Goal: Transaction & Acquisition: Obtain resource

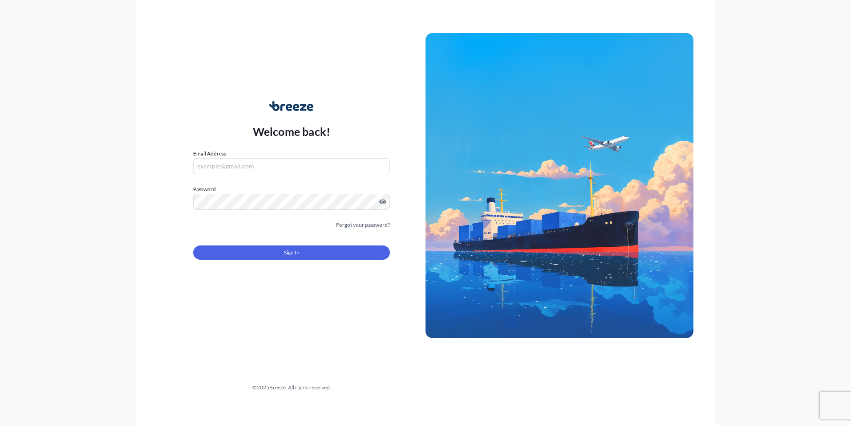
type input "[PERSON_NAME][EMAIL_ADDRESS][PERSON_NAME][DOMAIN_NAME]"
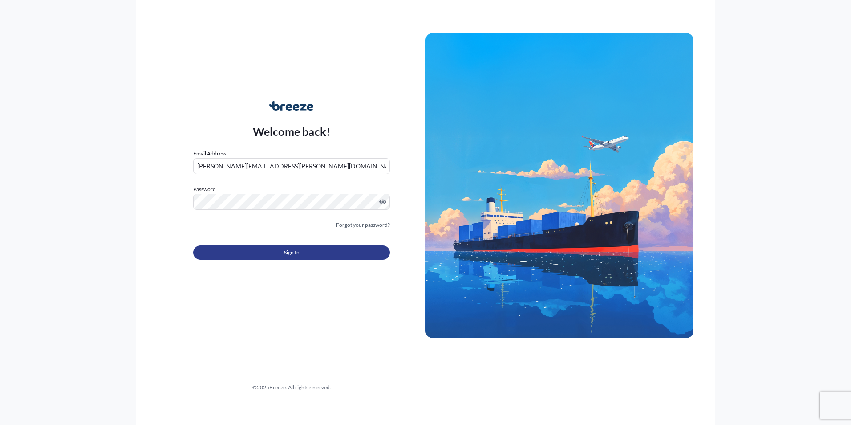
click at [271, 251] on button "Sign In" at bounding box center [291, 252] width 197 height 14
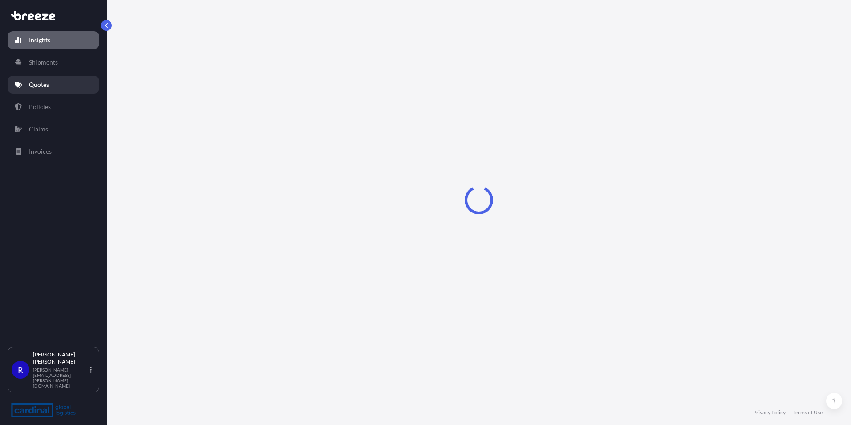
click at [52, 83] on link "Quotes" at bounding box center [54, 85] width 92 height 18
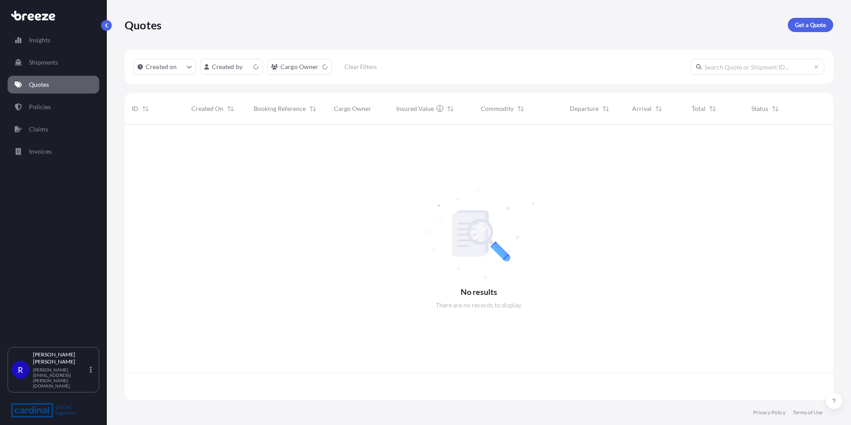
scroll to position [273, 702]
click at [806, 28] on p "Get a Quote" at bounding box center [810, 24] width 31 height 9
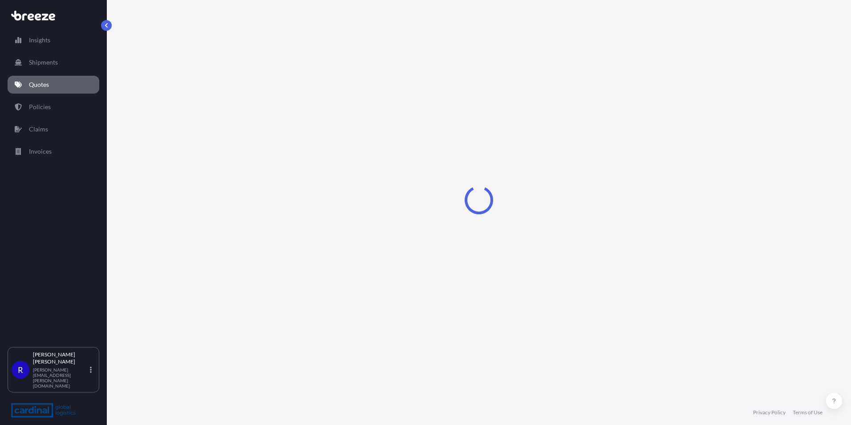
select select "Sea"
select select "1"
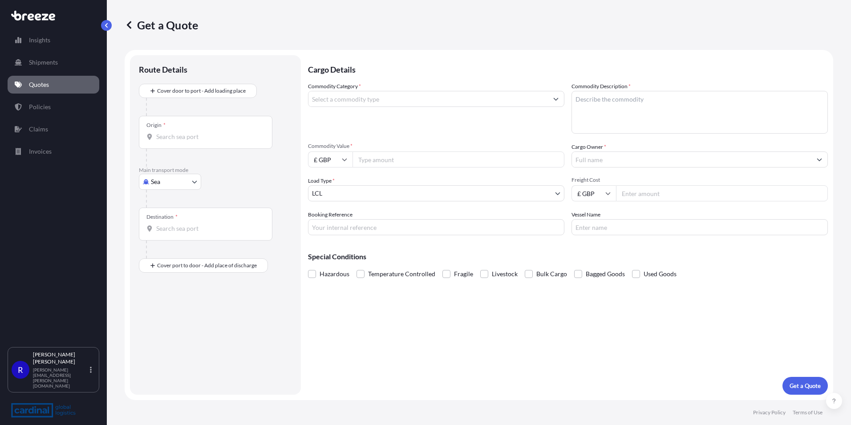
click at [168, 184] on body "Insights Shipments Quotes Policies Claims Invoices R [PERSON_NAME] [PERSON_NAME…" at bounding box center [425, 212] width 851 height 425
click at [167, 238] on span "Road" at bounding box center [163, 236] width 14 height 9
select select "Road"
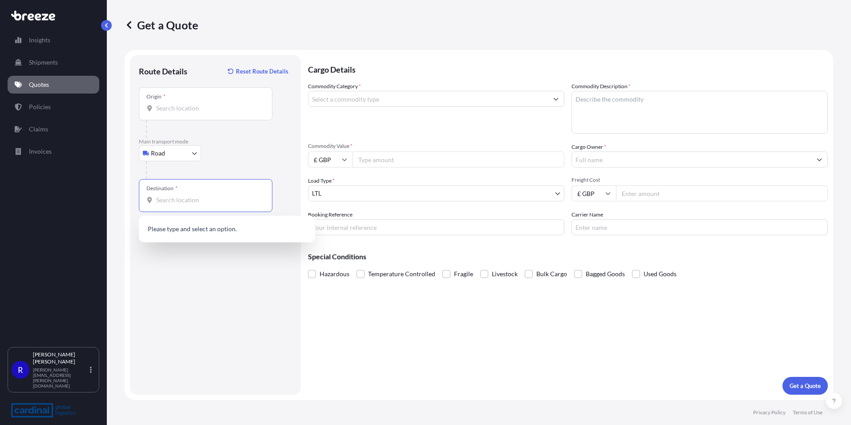
click at [183, 203] on input "Destination *" at bounding box center [208, 199] width 105 height 9
click at [170, 109] on input "Origin *" at bounding box center [208, 108] width 105 height 9
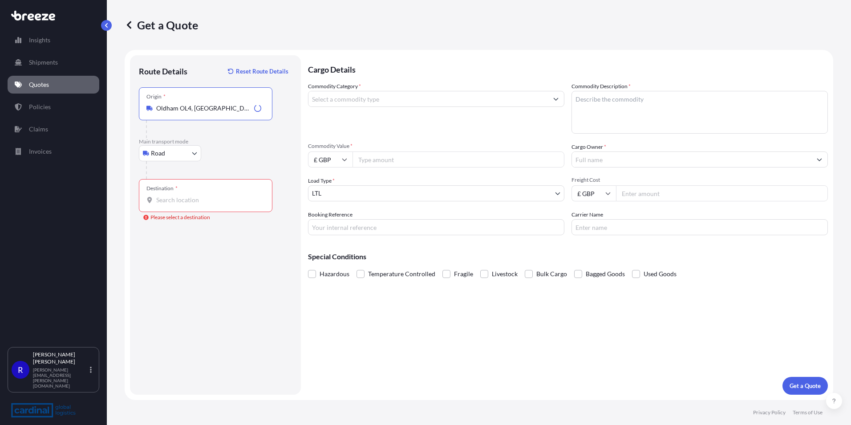
type input "Oldham OL4, [GEOGRAPHIC_DATA]"
click at [184, 189] on div "Destination *" at bounding box center [206, 195] width 134 height 33
click at [184, 195] on input "Destination * Please select a destination" at bounding box center [208, 199] width 105 height 9
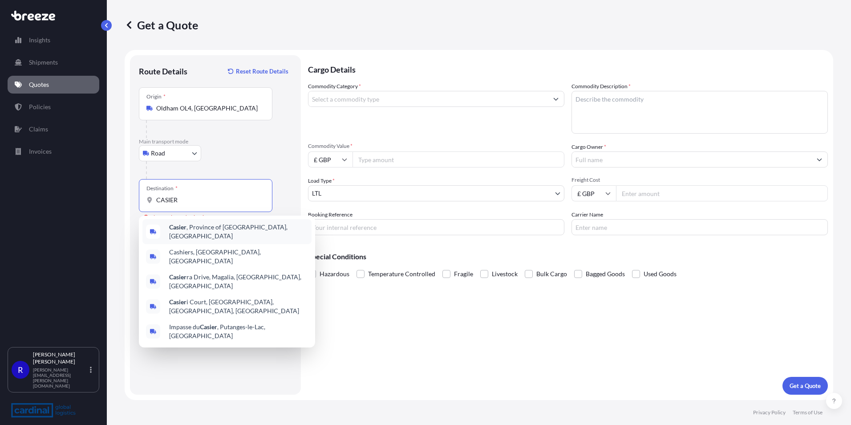
click at [206, 226] on span "Casier , Province of [GEOGRAPHIC_DATA], [GEOGRAPHIC_DATA]" at bounding box center [238, 232] width 139 height 18
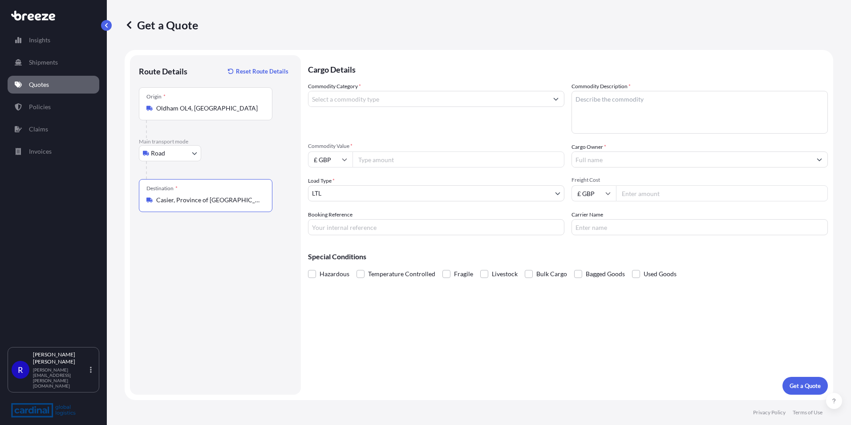
type input "Casier, Province of [GEOGRAPHIC_DATA], [GEOGRAPHIC_DATA]"
click at [641, 197] on input "Freight Cost" at bounding box center [722, 193] width 212 height 16
type input "295.00"
click at [630, 163] on input "Cargo Owner *" at bounding box center [691, 159] width 239 height 16
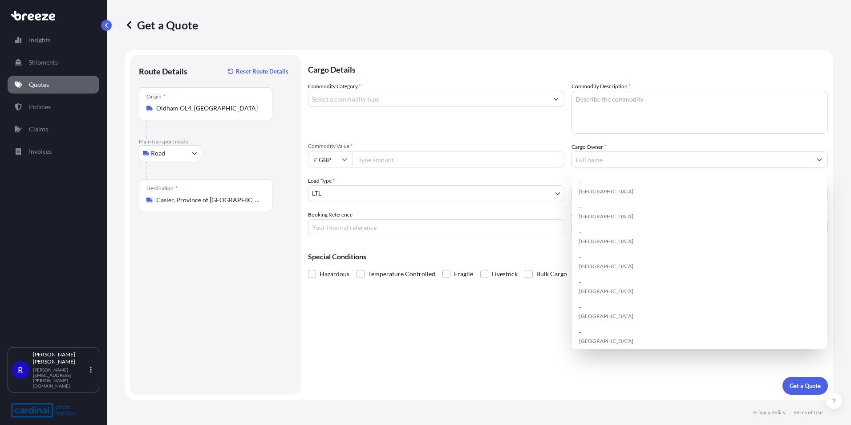
click at [336, 90] on label "Commodity Category *" at bounding box center [334, 86] width 53 height 9
click at [336, 91] on input "Commodity Category *" at bounding box center [427, 99] width 239 height 16
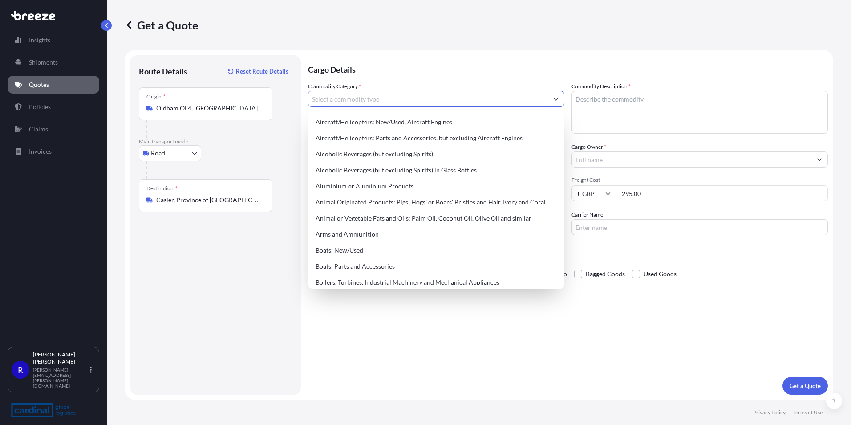
click at [344, 95] on input "Commodity Category *" at bounding box center [427, 99] width 239 height 16
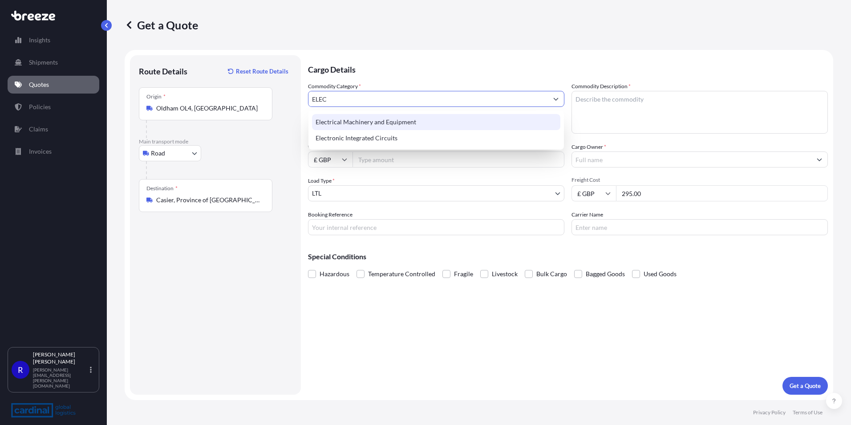
click at [407, 127] on div "Electrical Machinery and Equipment" at bounding box center [436, 122] width 248 height 16
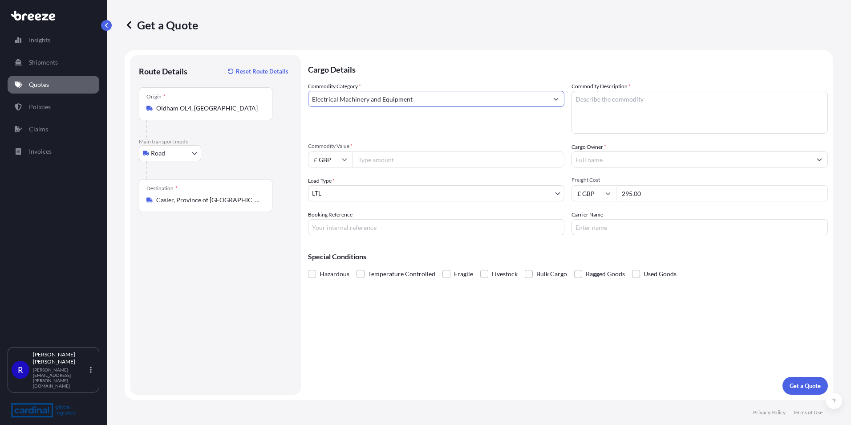
type input "Electrical Machinery and Equipment"
click at [590, 101] on textarea "Commodity Description *" at bounding box center [699, 112] width 256 height 43
click at [615, 112] on textarea "Commodity Description *" at bounding box center [699, 112] width 256 height 43
paste textarea "Photosensitive semiconductor devices"
type textarea "Photosensitive semiconductor devices"
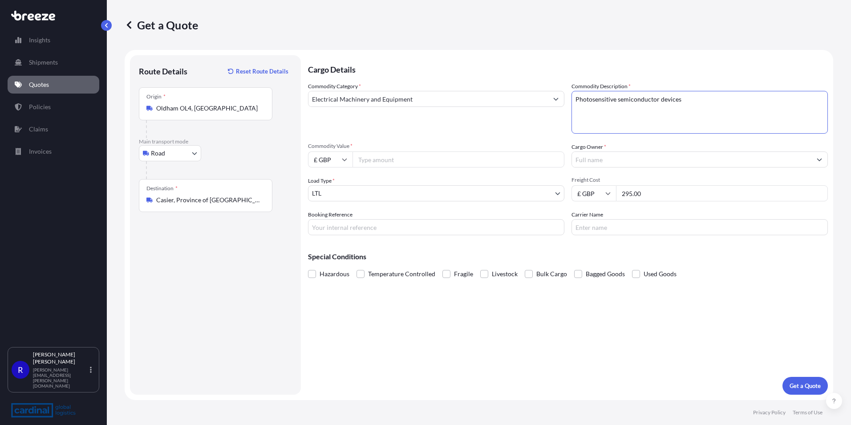
click at [400, 162] on input "Commodity Value *" at bounding box center [458, 159] width 212 height 16
click at [393, 163] on input "Commodity Value *" at bounding box center [458, 159] width 212 height 16
type input "4000"
click at [789, 384] on p "Get a Quote" at bounding box center [804, 385] width 31 height 9
click at [636, 157] on input "Cargo Owner *" at bounding box center [691, 159] width 239 height 16
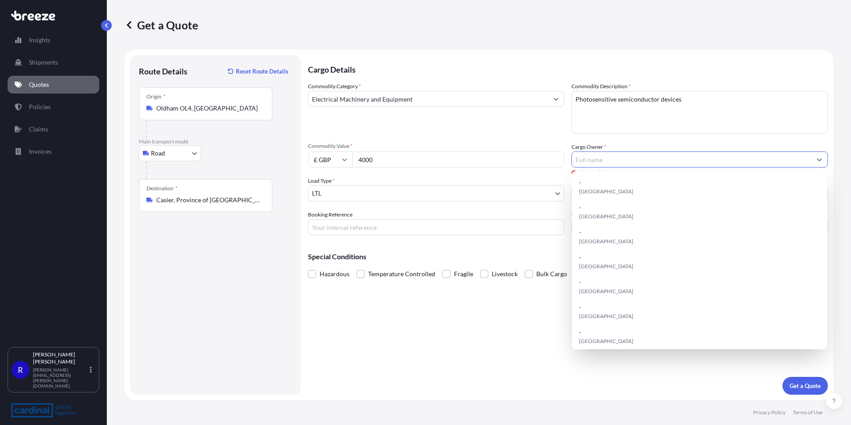
click at [364, 227] on input "Booking Reference" at bounding box center [436, 227] width 256 height 16
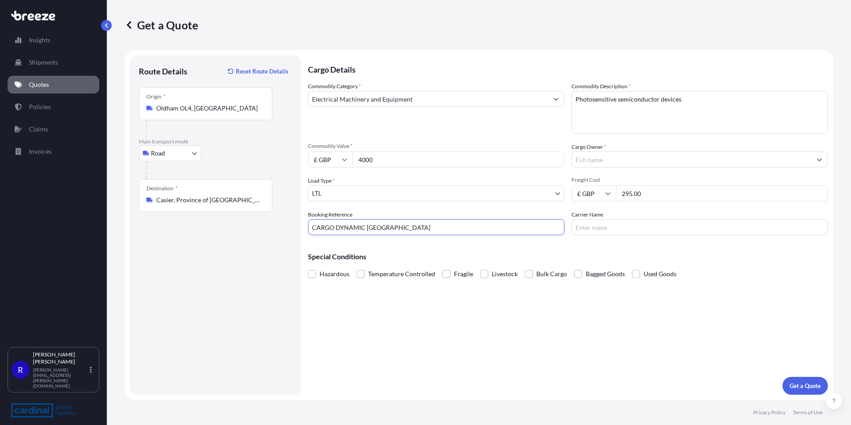
click at [622, 166] on input "Cargo Owner *" at bounding box center [691, 159] width 239 height 16
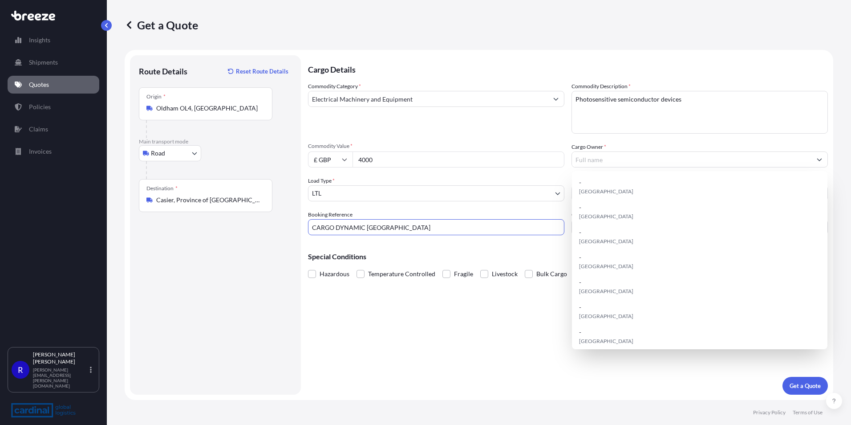
click at [378, 225] on input "CARGO DYNAMIC [GEOGRAPHIC_DATA]" at bounding box center [436, 227] width 256 height 16
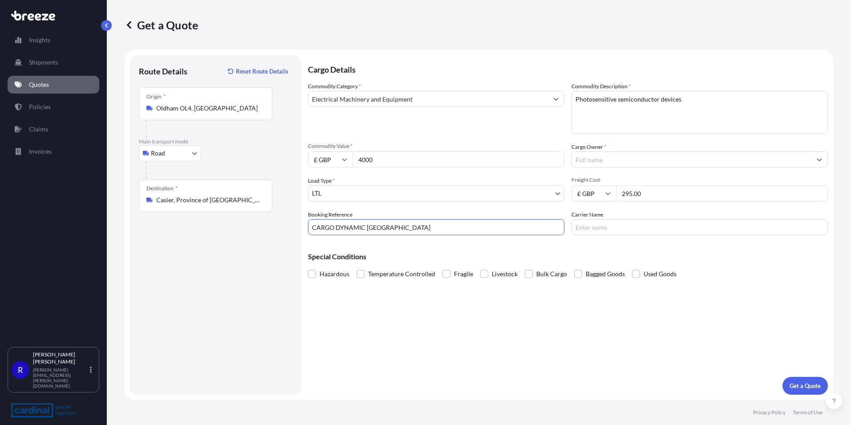
drag, startPoint x: 389, startPoint y: 226, endPoint x: 316, endPoint y: 226, distance: 72.5
click at [317, 226] on input "CARGO DYNAMIC [GEOGRAPHIC_DATA]" at bounding box center [436, 227] width 256 height 16
drag, startPoint x: 316, startPoint y: 226, endPoint x: 324, endPoint y: 226, distance: 7.1
click at [316, 226] on input "CARGO DYNAMIC [GEOGRAPHIC_DATA]" at bounding box center [436, 227] width 256 height 16
click at [373, 226] on input "CARGO DYNAMIC [GEOGRAPHIC_DATA]" at bounding box center [436, 227] width 256 height 16
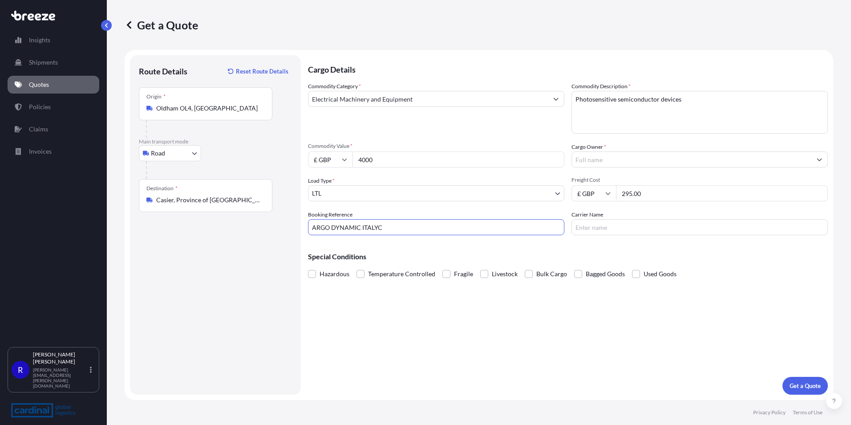
click at [387, 229] on input "ARGO DYNAMIC ITALYC" at bounding box center [436, 227] width 256 height 16
click at [392, 228] on input "ARGO DYNAMIC ITALYC" at bounding box center [436, 227] width 256 height 16
click at [311, 224] on input "ARGO DYNAMIC ITALYC" at bounding box center [436, 227] width 256 height 16
click at [386, 228] on input "CARGO DYNAMIC ITALYC" at bounding box center [436, 227] width 256 height 16
type input "CARGO DYNAMIC [GEOGRAPHIC_DATA]"
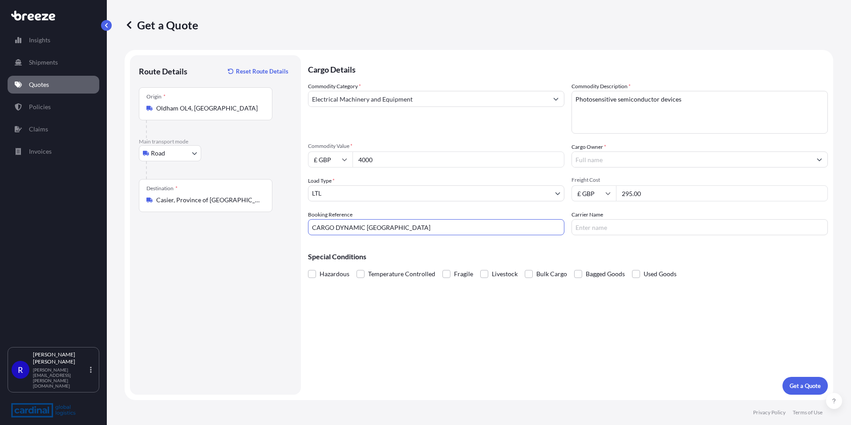
drag, startPoint x: 392, startPoint y: 227, endPoint x: 267, endPoint y: 229, distance: 125.1
click at [267, 229] on form "Route Details Reset Route Details Place of loading Road Road Rail Origin * [GEO…" at bounding box center [479, 225] width 708 height 350
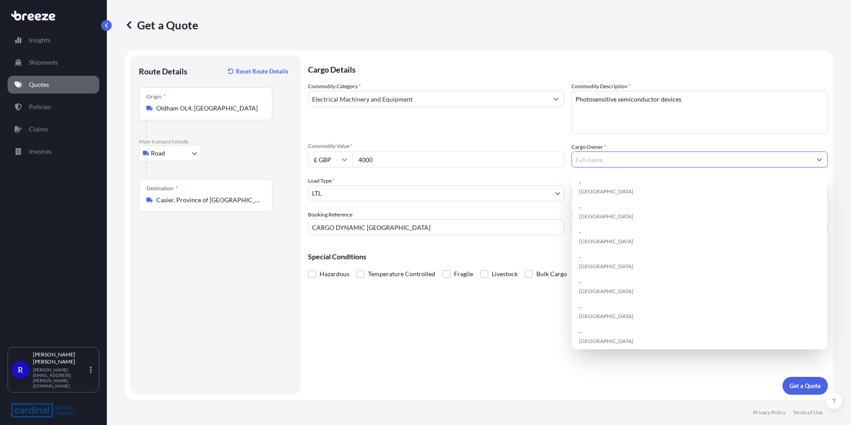
click at [606, 160] on input "Cargo Owner *" at bounding box center [691, 159] width 239 height 16
paste input "CARGO DYNAMIC [GEOGRAPHIC_DATA]"
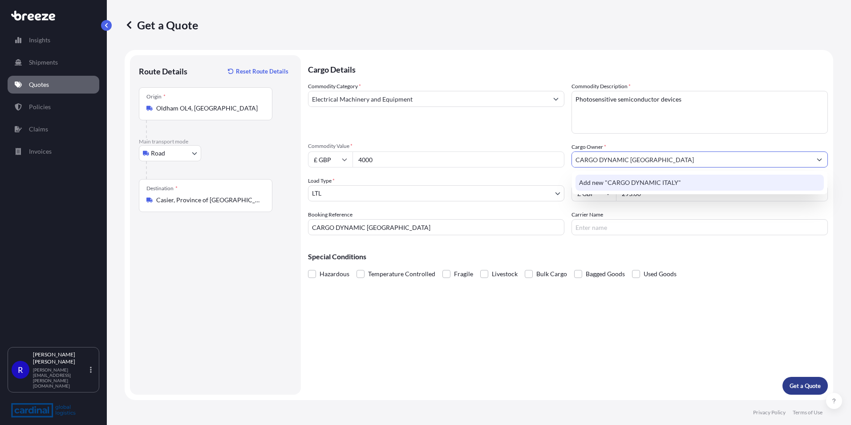
type input "CARGO DYNAMIC [GEOGRAPHIC_DATA]"
click at [805, 386] on p "Get a Quote" at bounding box center [804, 385] width 31 height 9
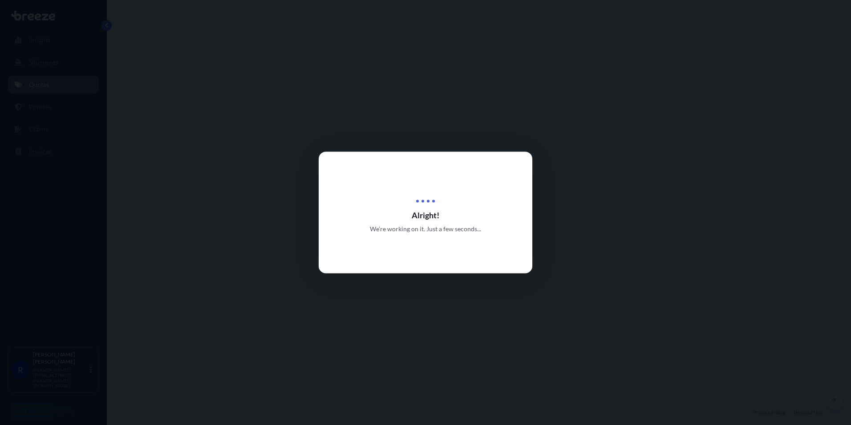
select select "Road"
select select "1"
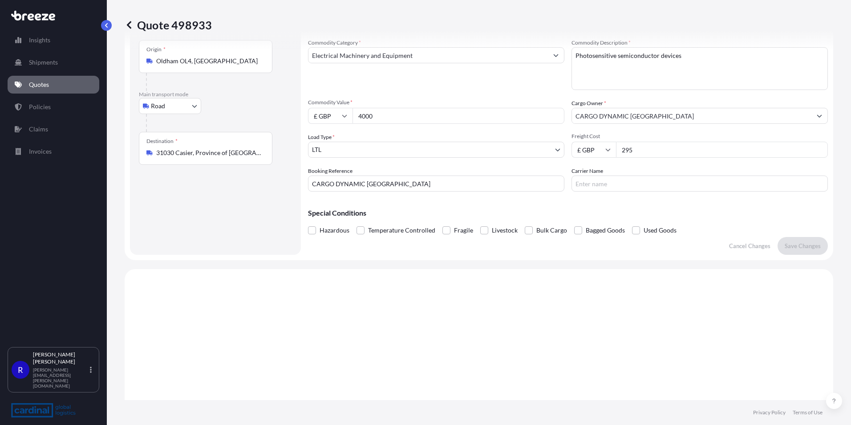
scroll to position [45, 0]
click at [55, 88] on link "Quotes" at bounding box center [54, 85] width 92 height 18
